Goal: Use online tool/utility: Utilize a website feature to perform a specific function

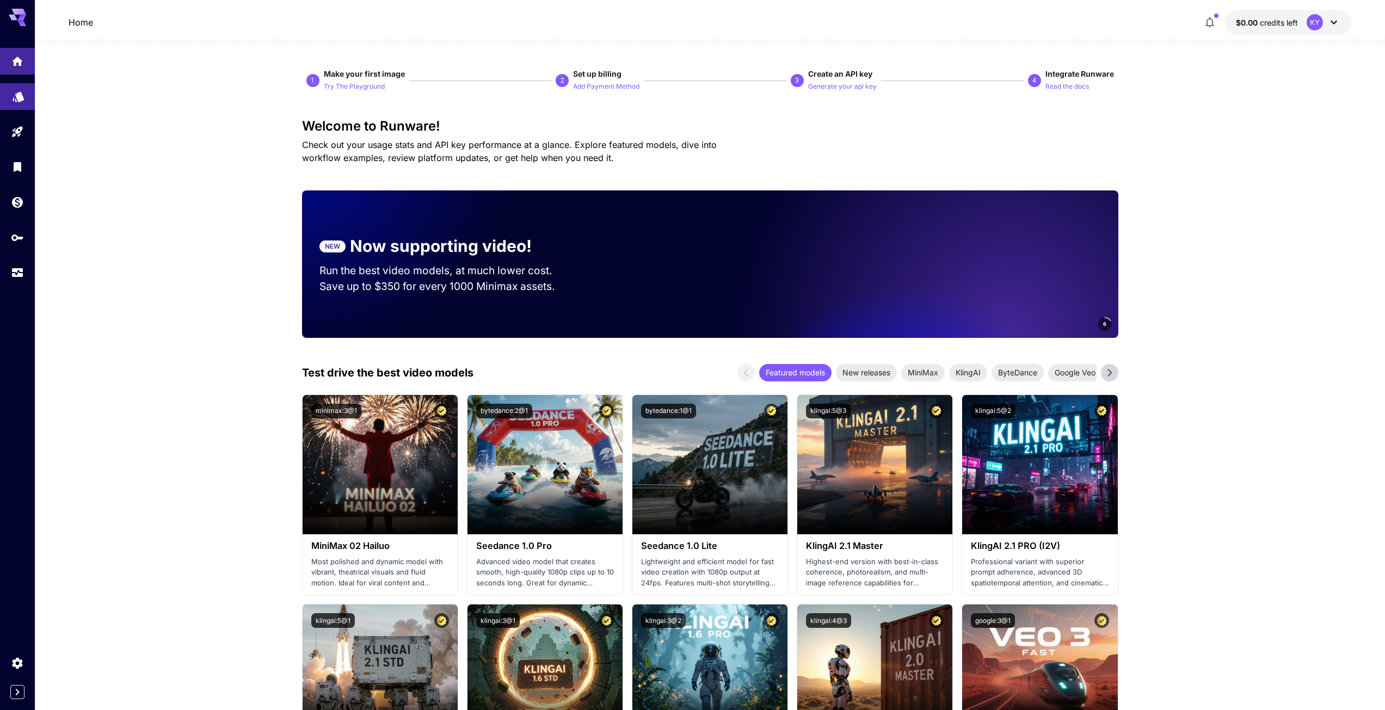
click at [20, 90] on icon "Models" at bounding box center [18, 93] width 11 height 10
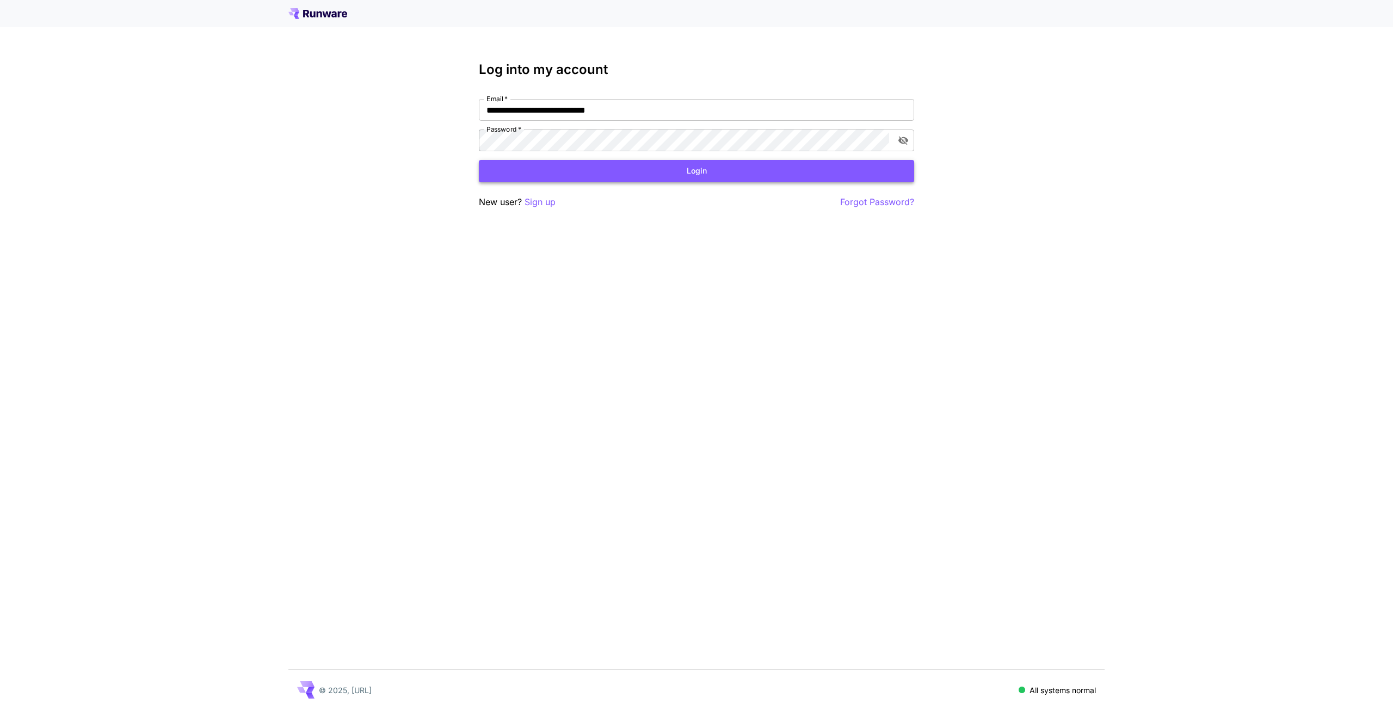
click at [586, 173] on button "Login" at bounding box center [696, 171] width 435 height 22
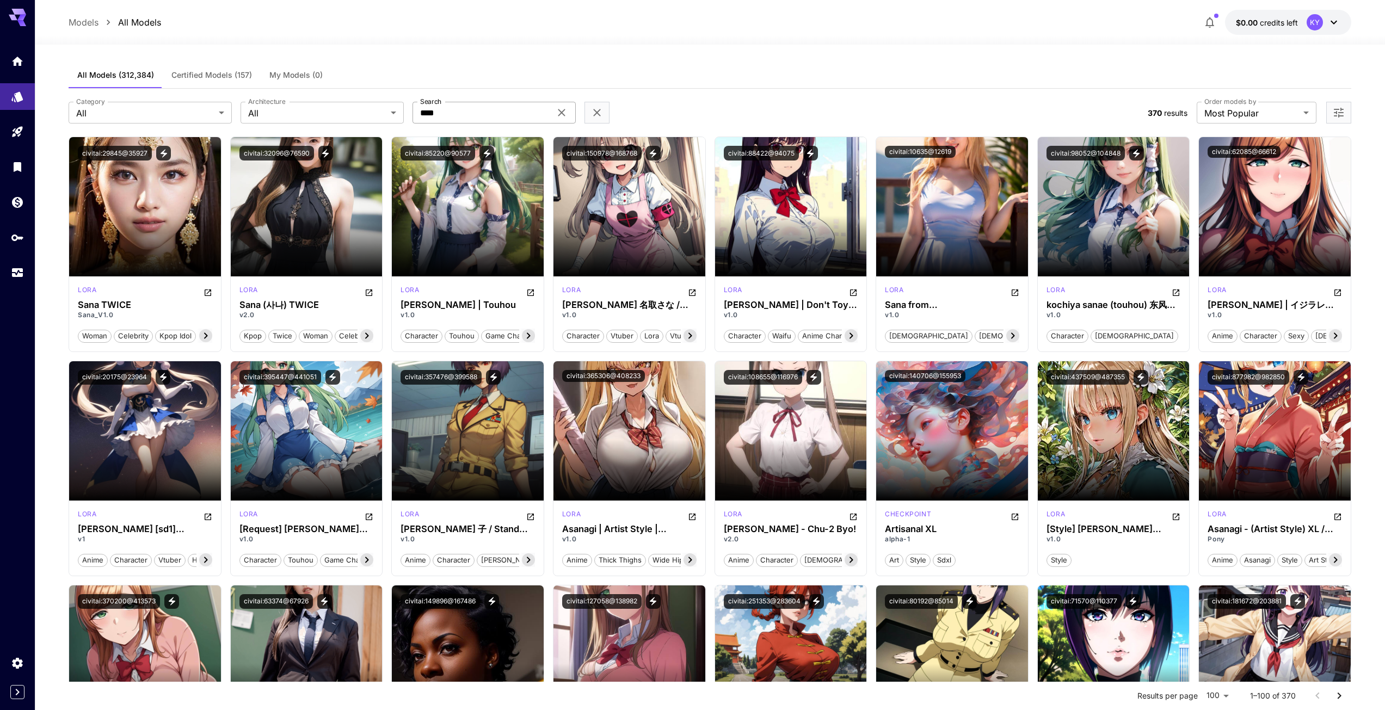
click at [564, 112] on icon at bounding box center [561, 112] width 13 height 13
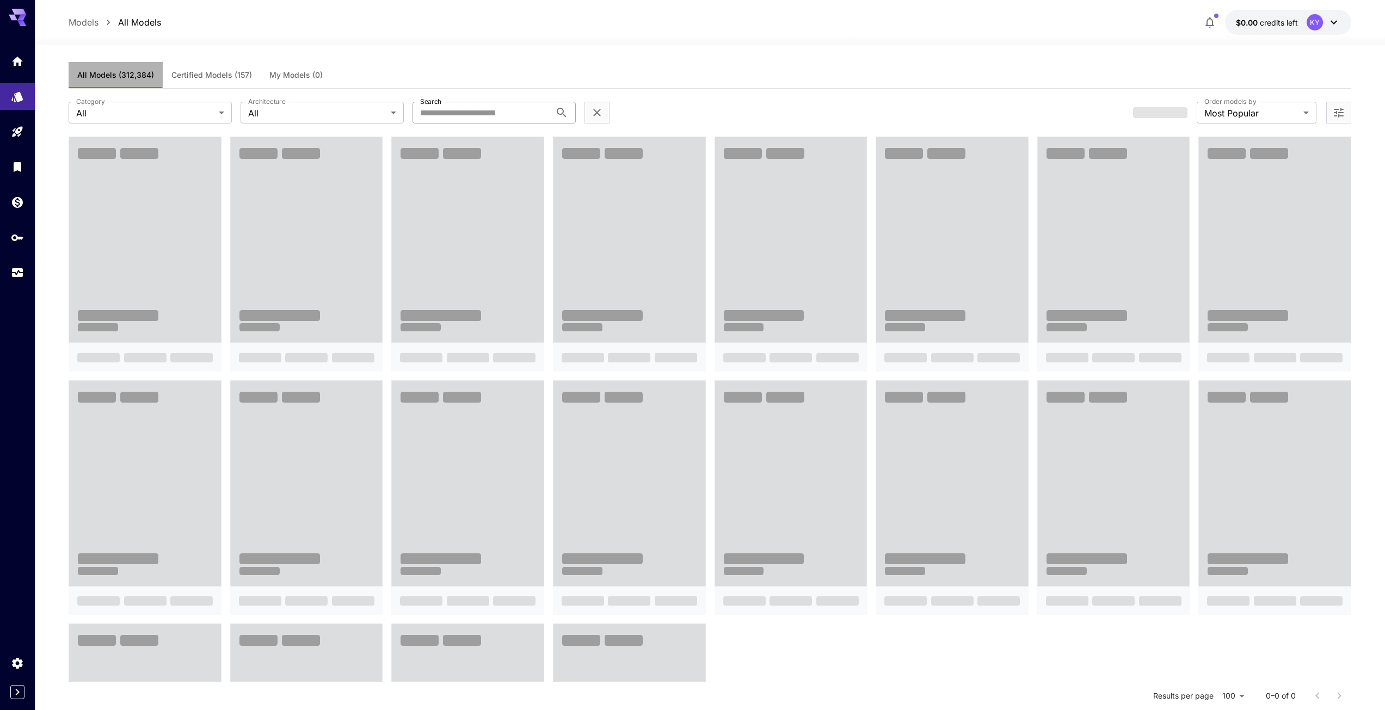
click at [128, 73] on span "All Models (312,384)" at bounding box center [115, 75] width 77 height 10
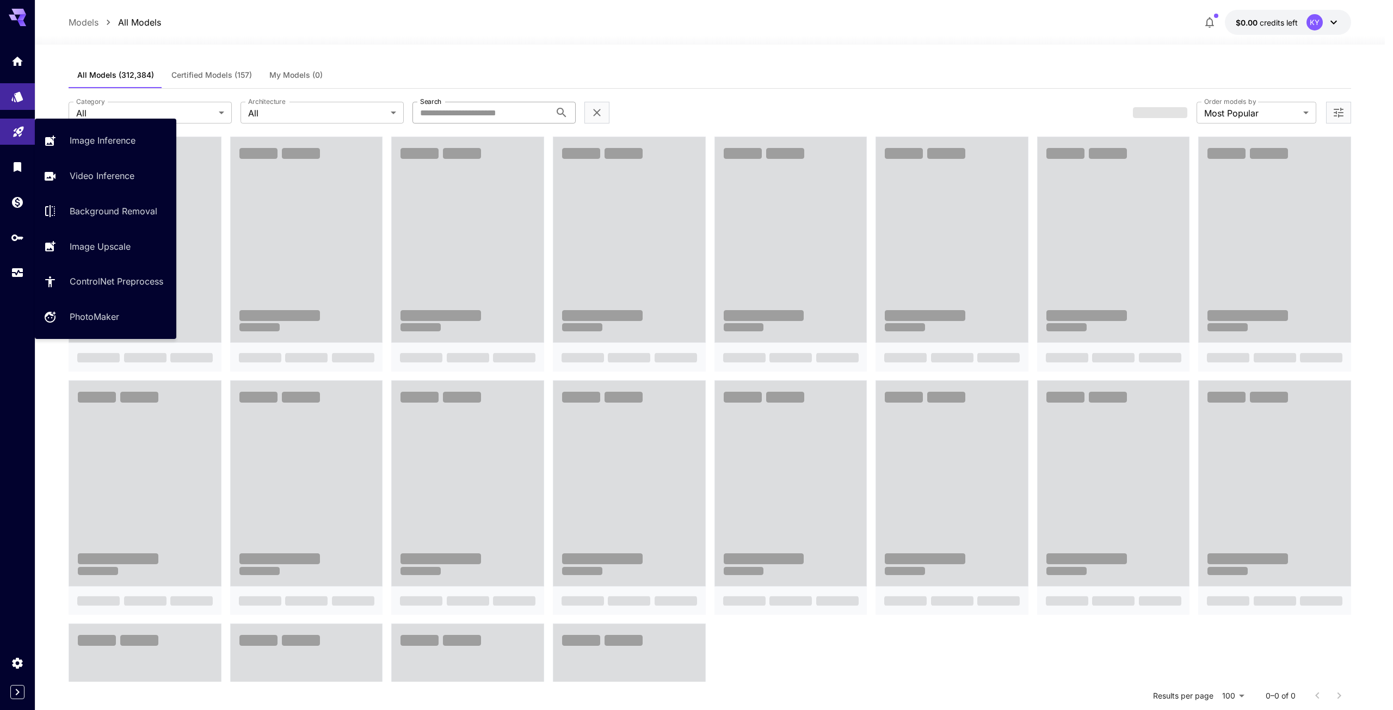
click at [20, 136] on link at bounding box center [17, 132] width 35 height 27
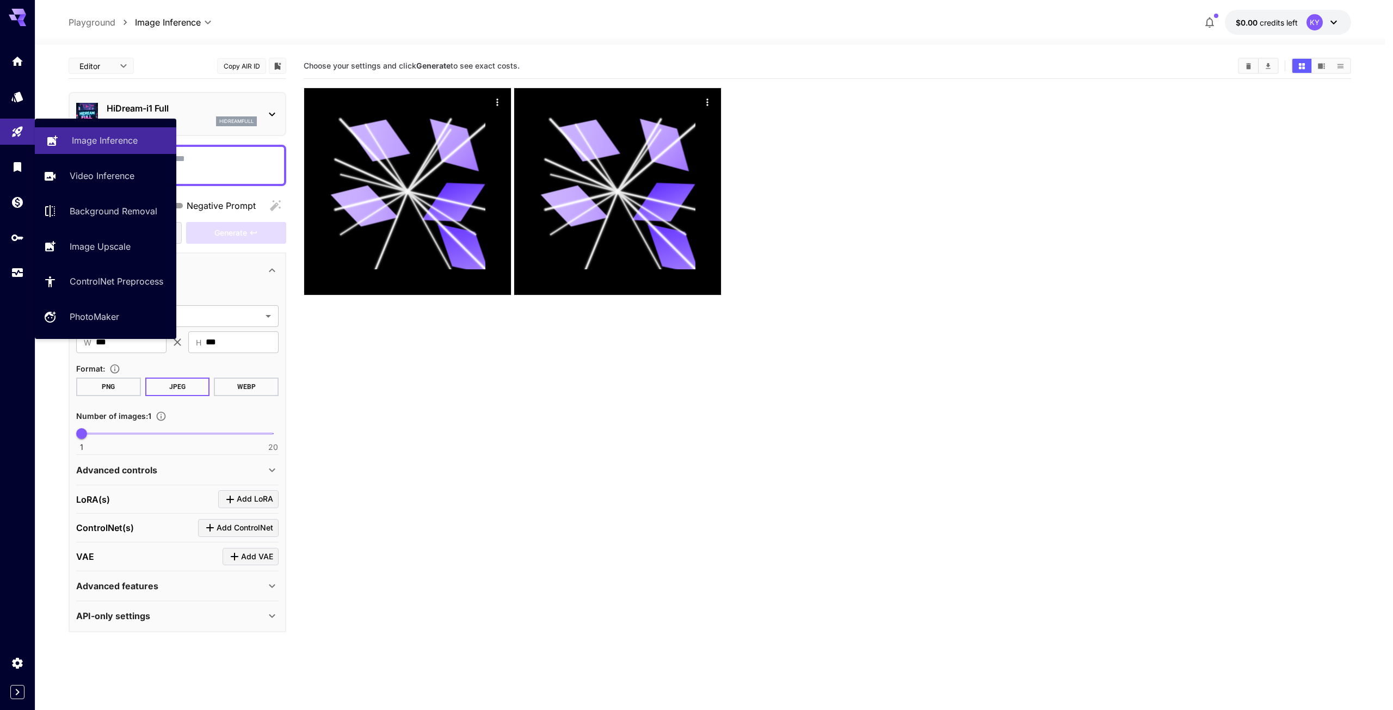
click at [102, 136] on p "Image Inference" at bounding box center [105, 140] width 66 height 13
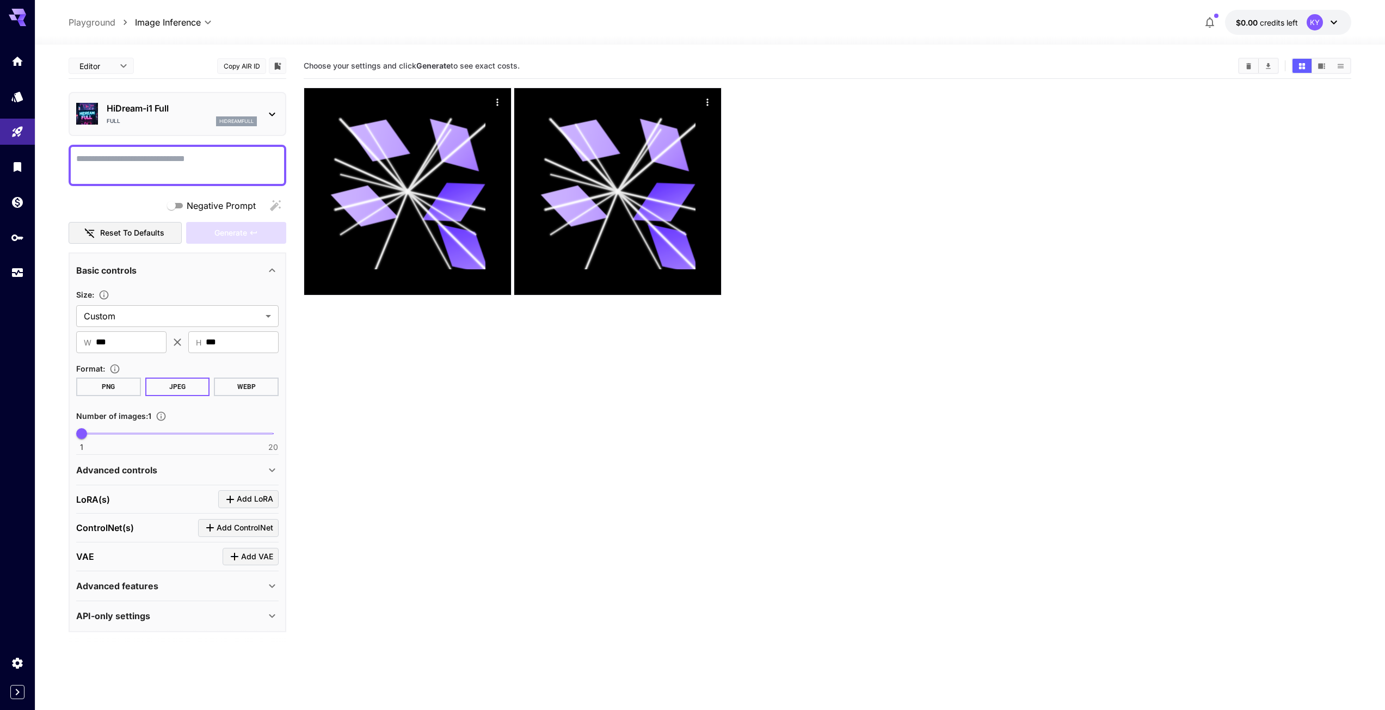
click at [227, 120] on p "hidreamfull" at bounding box center [236, 122] width 34 height 8
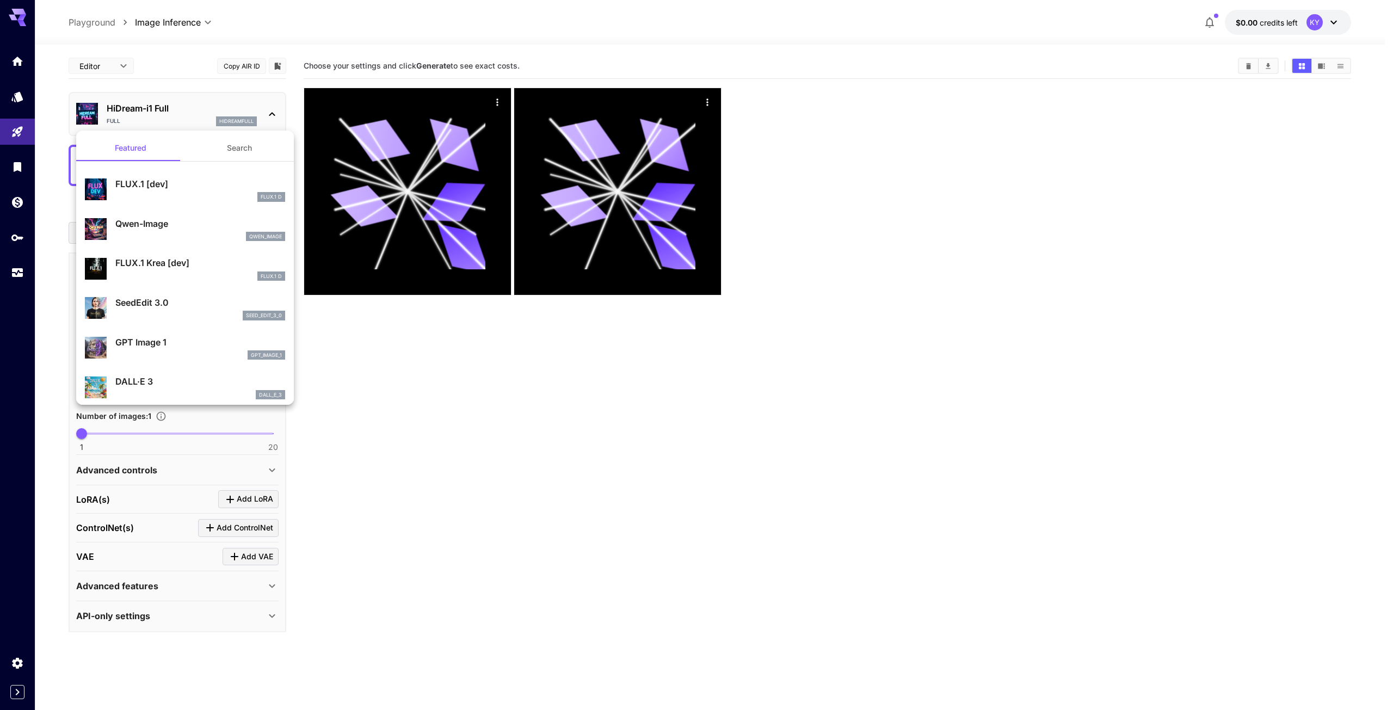
click at [180, 19] on div at bounding box center [696, 355] width 1393 height 710
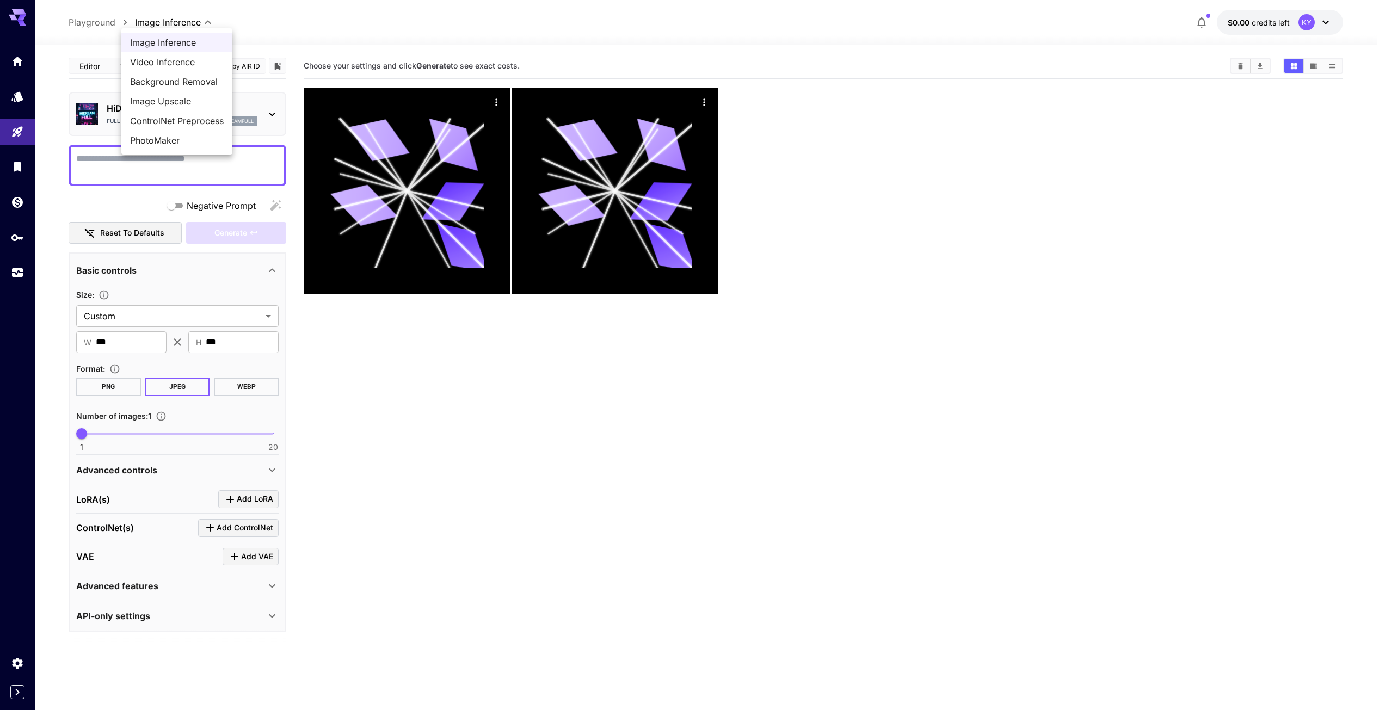
click at [195, 20] on body "**********" at bounding box center [692, 398] width 1385 height 796
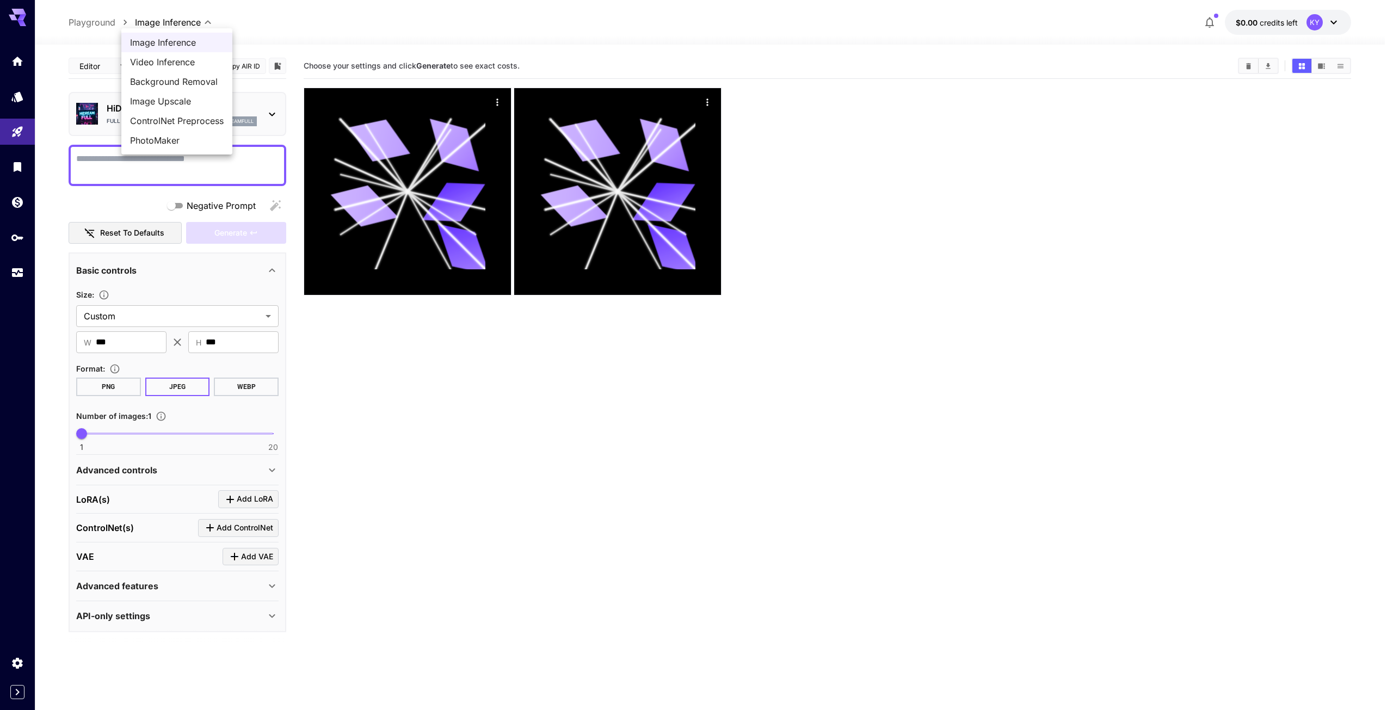
click at [181, 65] on span "Video Inference" at bounding box center [177, 62] width 94 height 13
type input "**********"
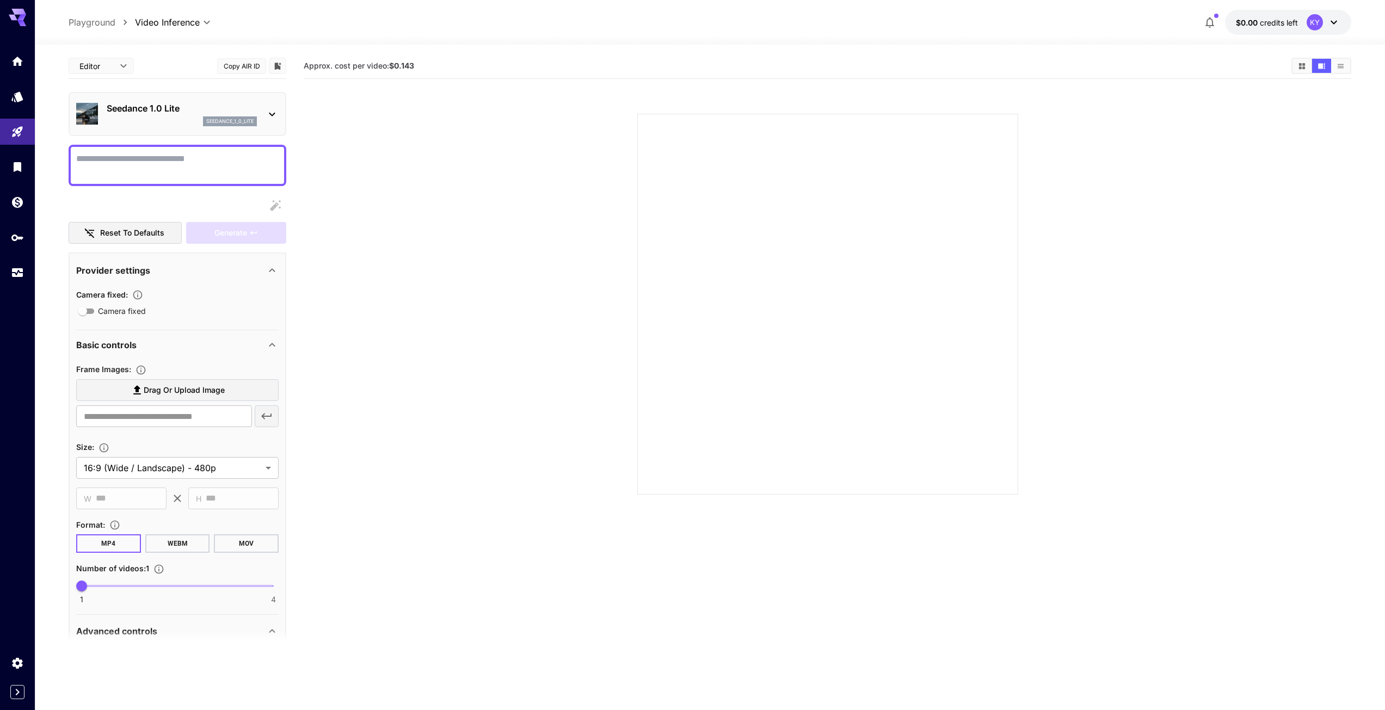
click at [224, 99] on div "Seedance 1.0 Lite seedance_1_0_lite" at bounding box center [177, 113] width 202 height 33
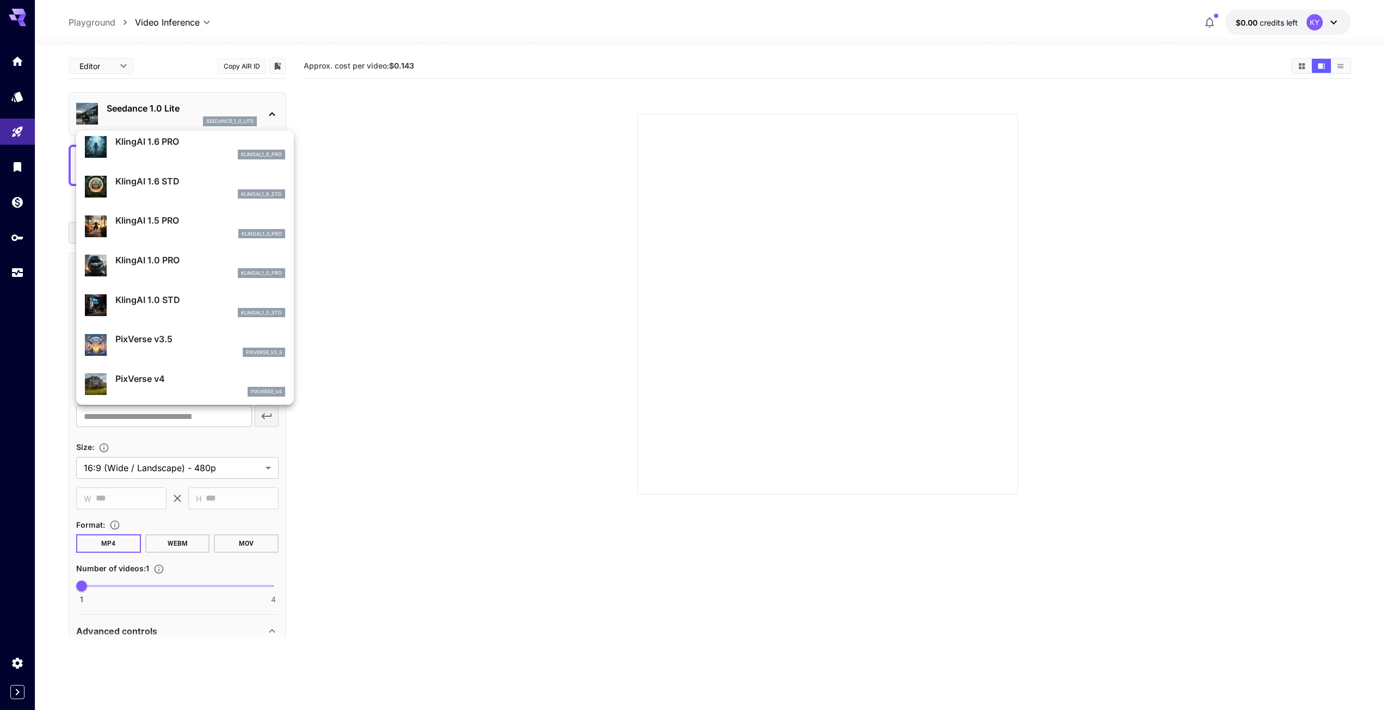
scroll to position [544, 0]
